Goal: Find specific page/section: Find specific page/section

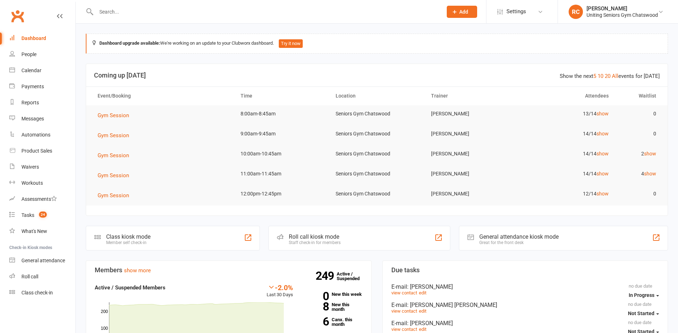
click at [127, 16] on input "text" at bounding box center [266, 12] width 344 height 10
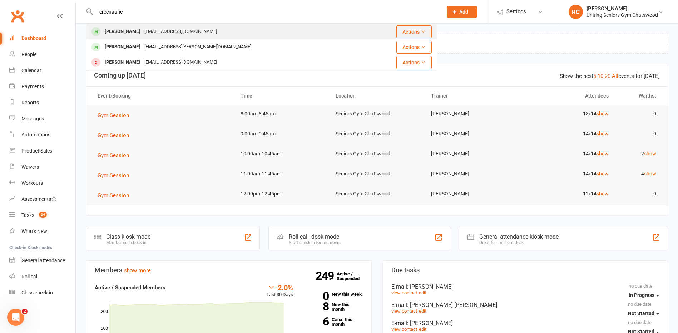
type input "creenaune"
click at [123, 31] on div "[PERSON_NAME]" at bounding box center [123, 31] width 40 height 10
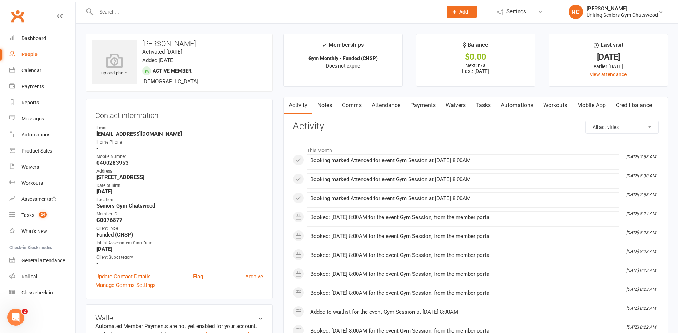
click at [587, 106] on link "Mobile App" at bounding box center [592, 105] width 39 height 16
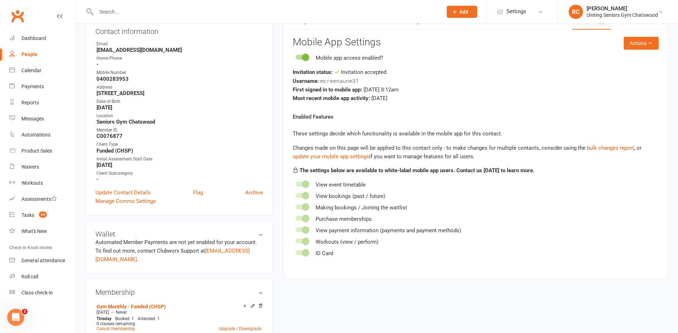
scroll to position [72, 0]
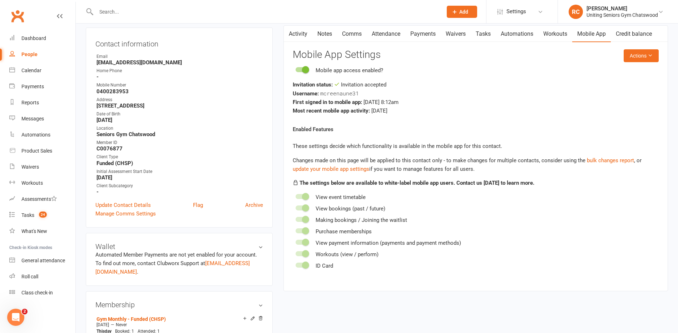
click at [187, 12] on input "text" at bounding box center [266, 12] width 344 height 10
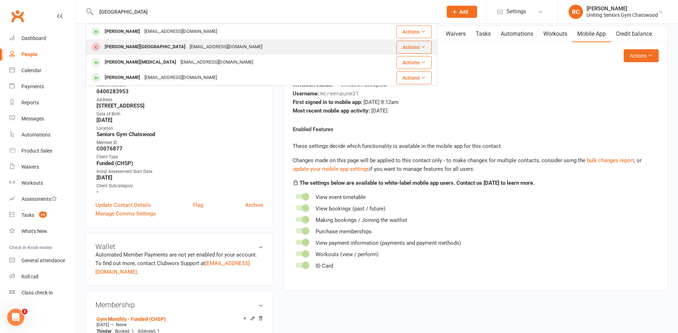
type input "[GEOGRAPHIC_DATA]"
click at [188, 48] on div "[EMAIL_ADDRESS][DOMAIN_NAME]" at bounding box center [226, 47] width 77 height 10
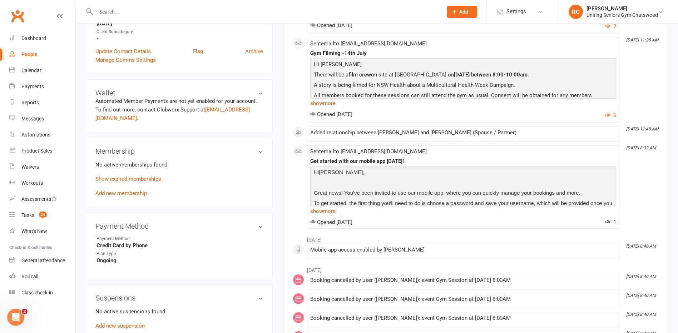
scroll to position [143, 0]
